Goal: Consume media (video, audio): Consume media (video, audio)

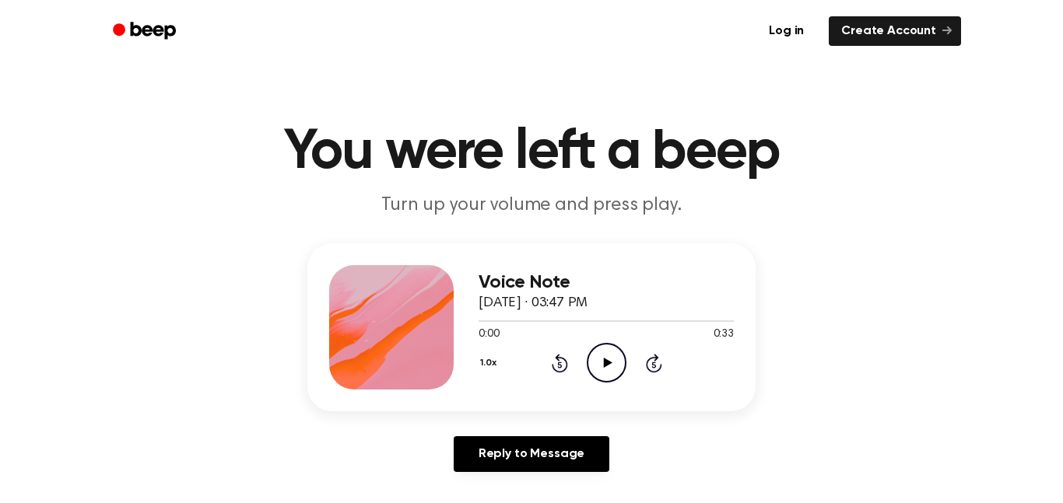
click at [605, 366] on icon at bounding box center [607, 363] width 9 height 10
click at [594, 350] on icon "Pause Audio" at bounding box center [607, 363] width 40 height 40
click at [583, 377] on div "1.0x Rewind 5 seconds Play Audio Skip 5 seconds" at bounding box center [605, 363] width 255 height 40
click at [597, 371] on icon "Play Audio" at bounding box center [607, 363] width 40 height 40
click at [604, 372] on icon "Pause Audio" at bounding box center [607, 363] width 40 height 40
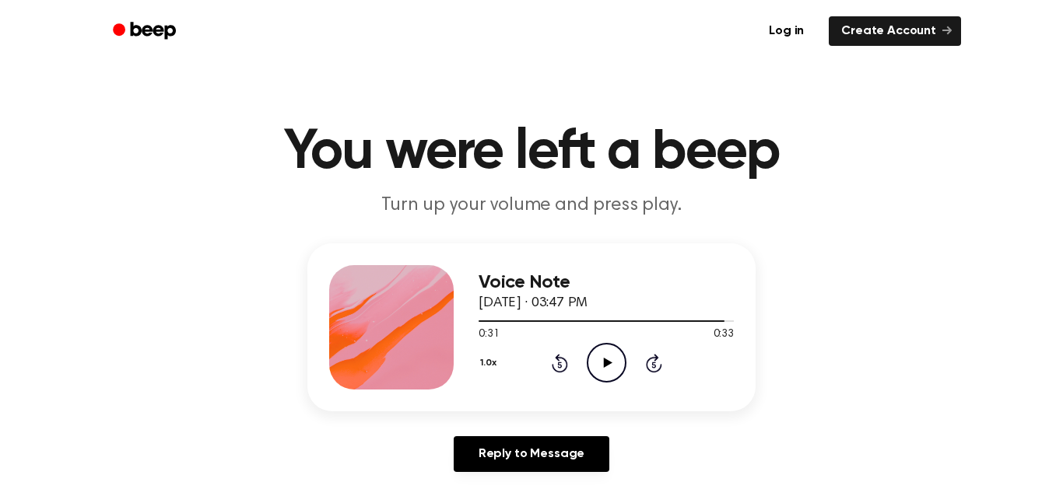
click at [582, 366] on div "1.0x Rewind 5 seconds Play Audio Skip 5 seconds" at bounding box center [605, 363] width 255 height 40
click at [606, 373] on icon "Play Audio" at bounding box center [607, 363] width 40 height 40
click at [599, 370] on icon "Play Audio" at bounding box center [607, 363] width 40 height 40
click at [596, 370] on icon "Pause Audio" at bounding box center [607, 363] width 40 height 40
click at [597, 361] on icon "Play Audio" at bounding box center [607, 363] width 40 height 40
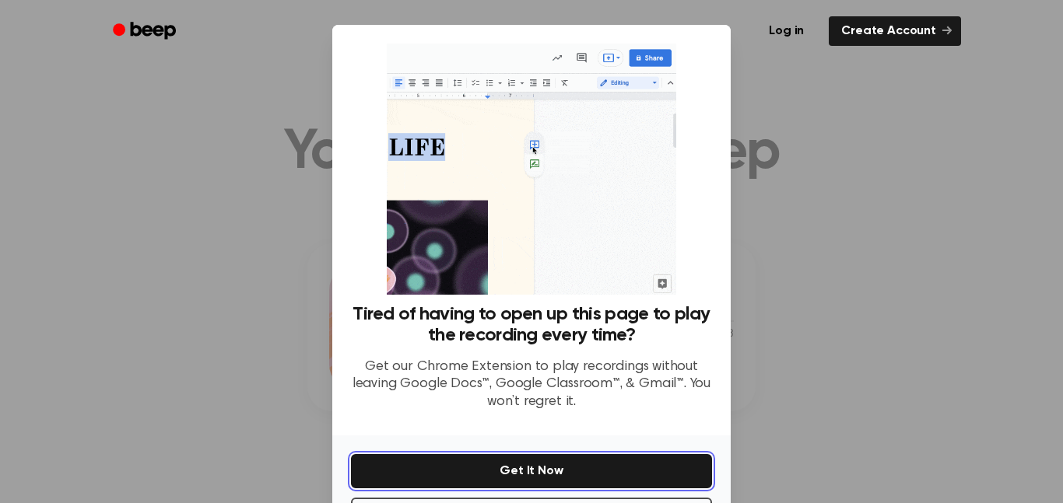
click at [613, 459] on button "Get It Now" at bounding box center [531, 471] width 361 height 34
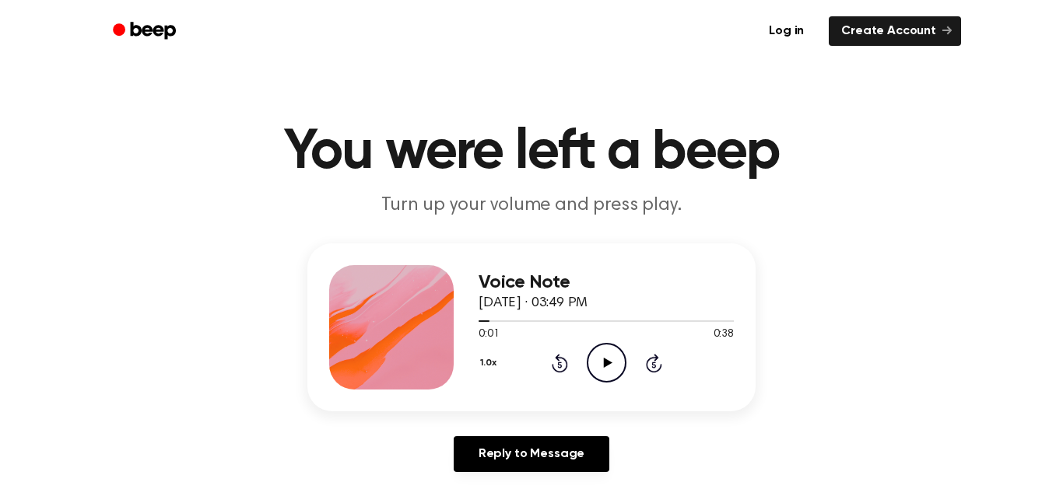
click at [608, 368] on icon "Play Audio" at bounding box center [607, 363] width 40 height 40
click at [608, 380] on icon "Pause Audio" at bounding box center [607, 363] width 40 height 40
click at [598, 370] on icon "Play Audio" at bounding box center [607, 363] width 40 height 40
click at [626, 363] on div "1.0x Rewind 5 seconds Pause Audio Skip 5 seconds" at bounding box center [605, 363] width 255 height 40
click at [559, 366] on icon "Rewind 5 seconds" at bounding box center [559, 363] width 17 height 20
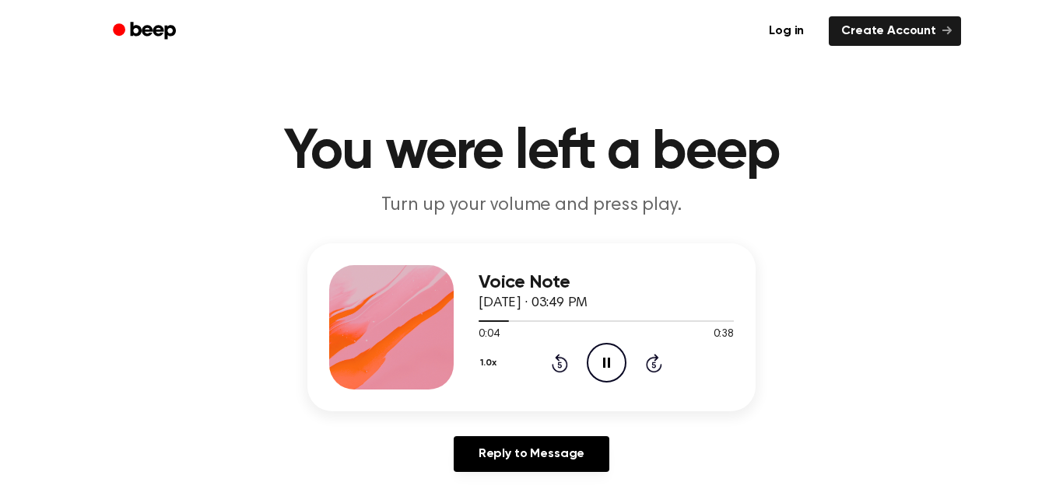
click at [622, 373] on circle at bounding box center [606, 363] width 38 height 38
click at [555, 370] on icon at bounding box center [560, 363] width 16 height 19
click at [555, 374] on div "1.0x Rewind 5 seconds Play Audio Skip 5 seconds" at bounding box center [605, 363] width 255 height 40
click at [621, 367] on icon "Play Audio" at bounding box center [607, 363] width 40 height 40
